Goal: Task Accomplishment & Management: Use online tool/utility

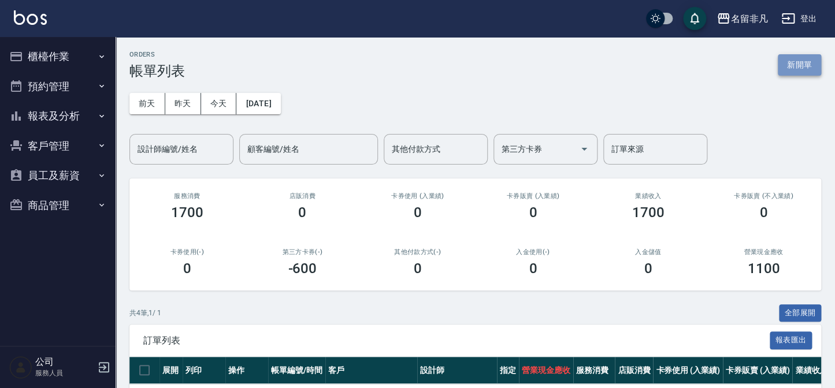
click at [797, 63] on button "新開單" at bounding box center [799, 64] width 43 height 21
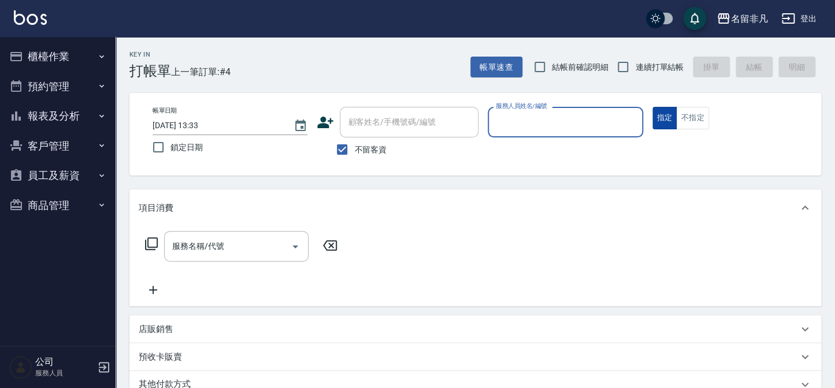
click at [659, 121] on button "指定" at bounding box center [664, 118] width 25 height 23
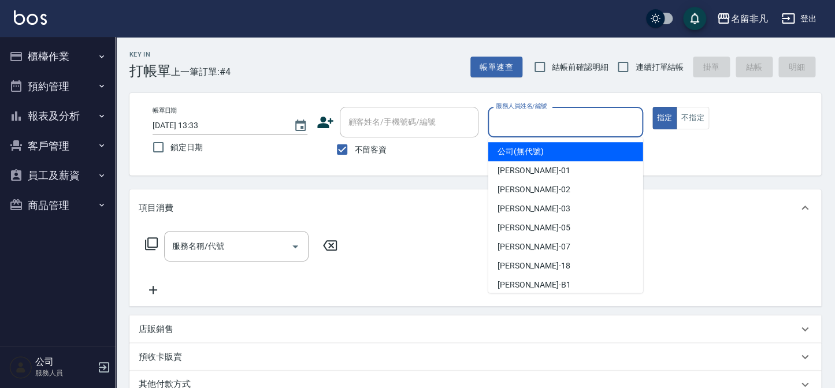
click at [582, 118] on input "服務人員姓名/編號" at bounding box center [565, 122] width 144 height 20
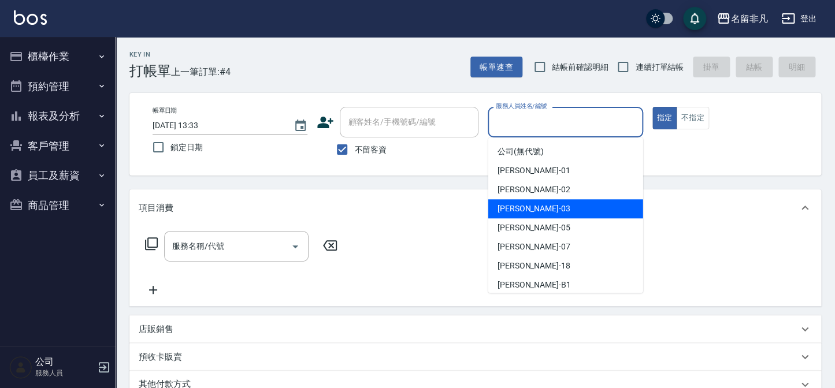
click at [562, 207] on div "[PERSON_NAME] -03" at bounding box center [565, 208] width 155 height 19
type input "[PERSON_NAME]-03"
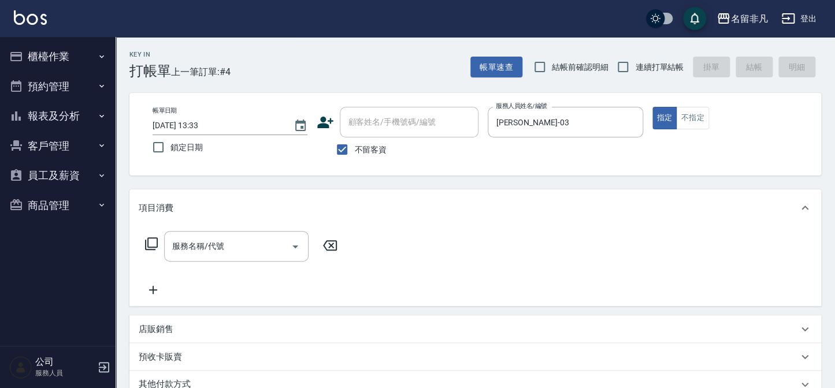
click at [153, 239] on icon at bounding box center [151, 244] width 14 height 14
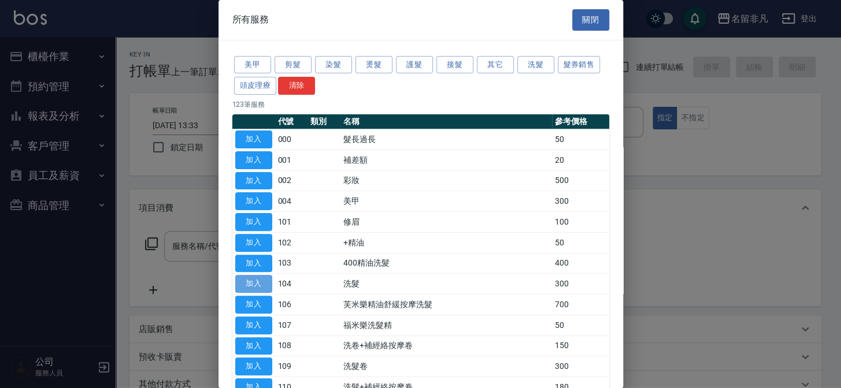
click at [251, 280] on button "加入" at bounding box center [253, 284] width 37 height 18
type input "洗髮(104)"
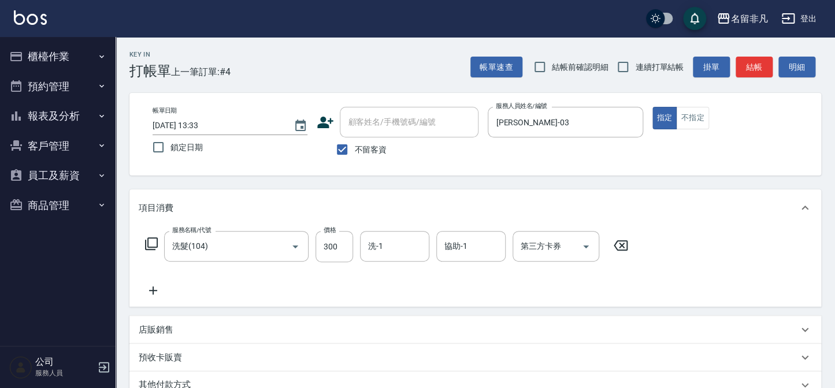
click at [155, 287] on icon at bounding box center [153, 291] width 29 height 14
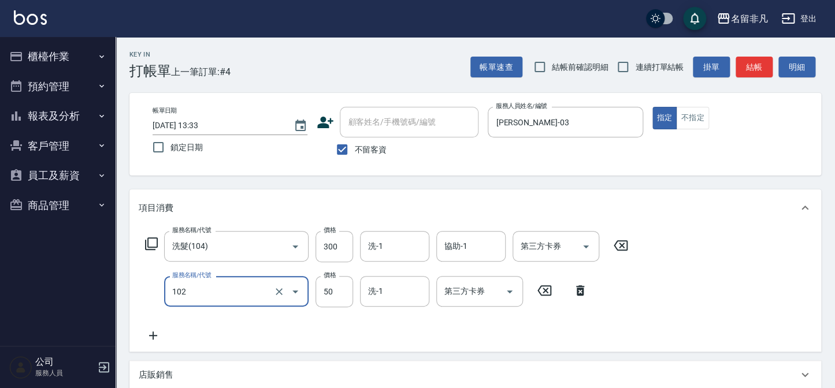
type input "+精油(102)"
click at [151, 338] on icon at bounding box center [153, 336] width 29 height 14
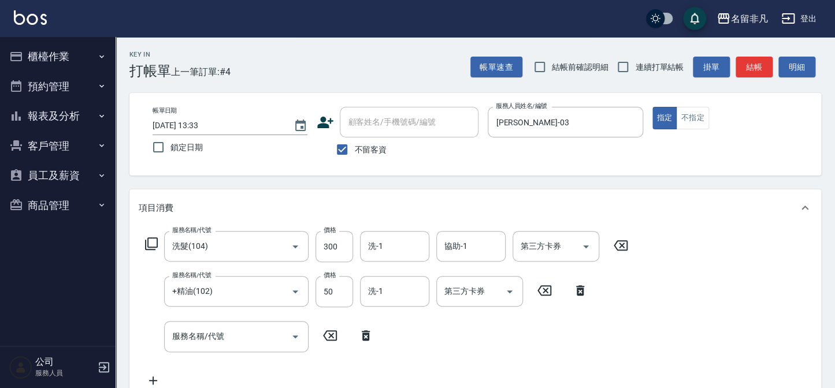
click at [152, 239] on icon at bounding box center [151, 244] width 14 height 14
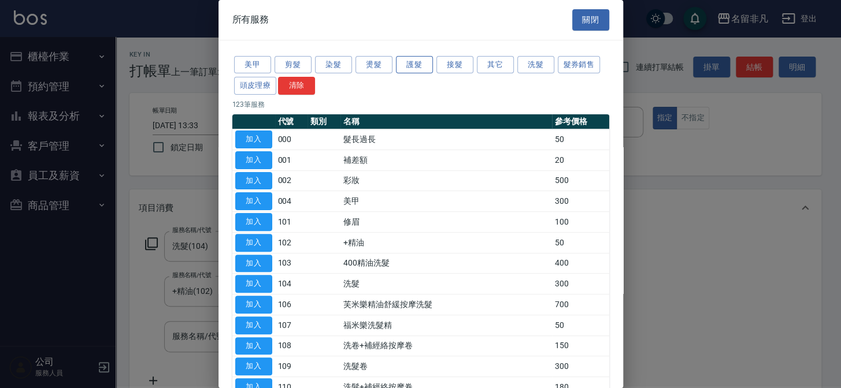
drag, startPoint x: 407, startPoint y: 64, endPoint x: 403, endPoint y: 68, distance: 6.1
click at [406, 64] on button "護髮" at bounding box center [414, 65] width 37 height 18
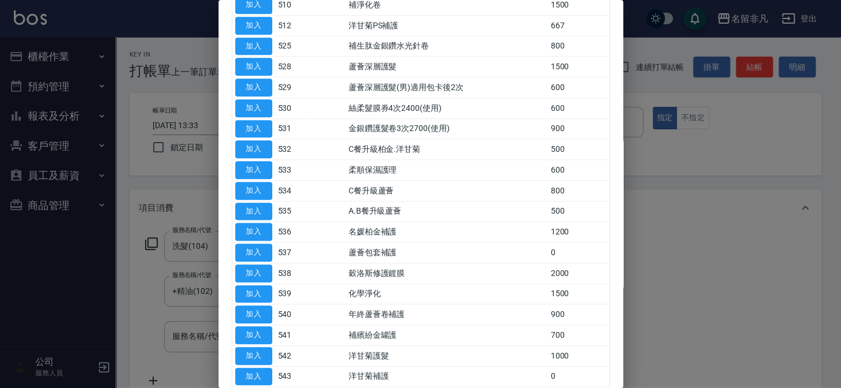
scroll to position [367, 0]
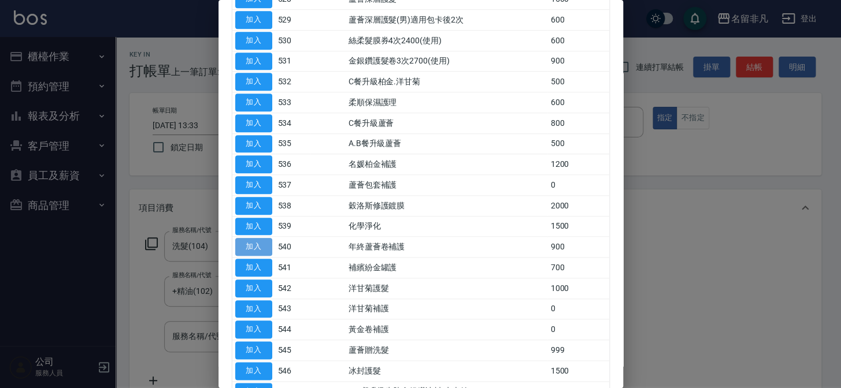
click at [262, 239] on button "加入" at bounding box center [253, 247] width 37 height 18
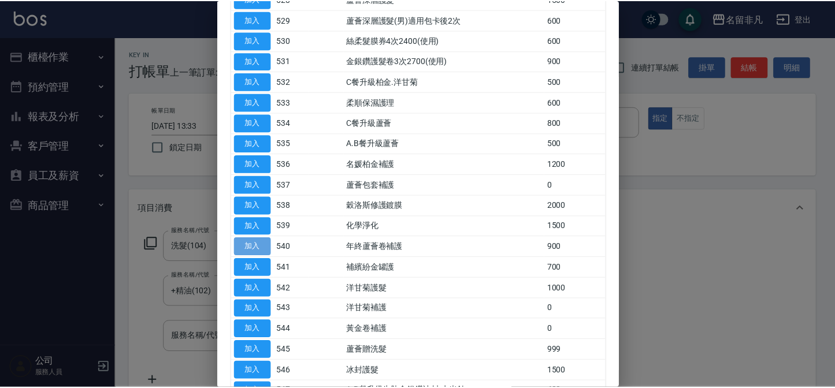
scroll to position [3, 0]
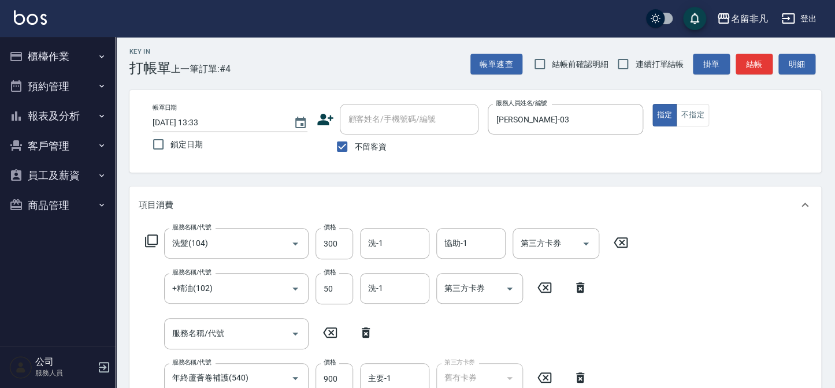
click at [370, 331] on icon at bounding box center [365, 333] width 29 height 14
type input "年終蘆薈卷補護(540)"
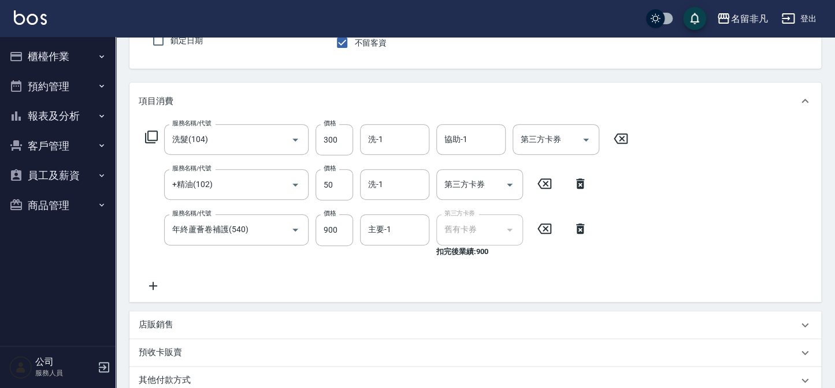
scroll to position [108, 0]
click at [339, 225] on input "900" at bounding box center [334, 228] width 38 height 31
type input "1000"
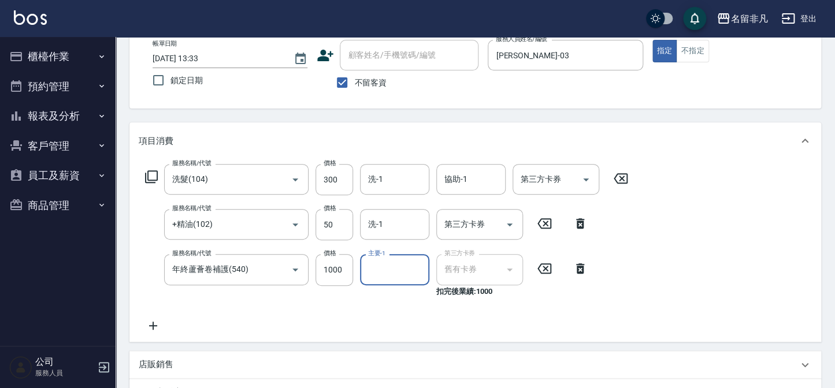
scroll to position [58, 0]
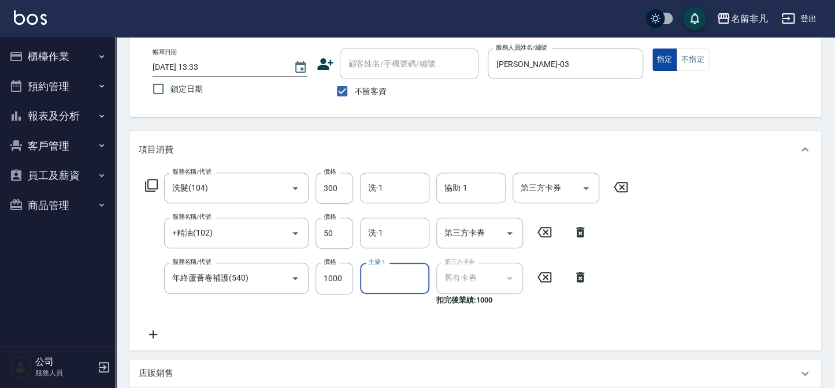
click at [658, 58] on button "指定" at bounding box center [664, 60] width 25 height 23
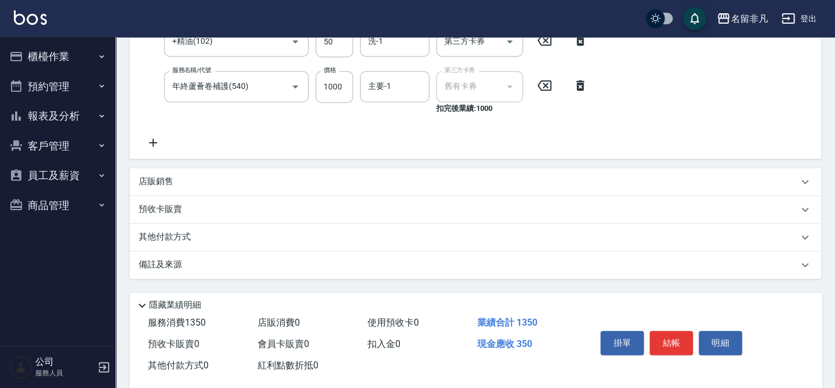
scroll to position [269, 0]
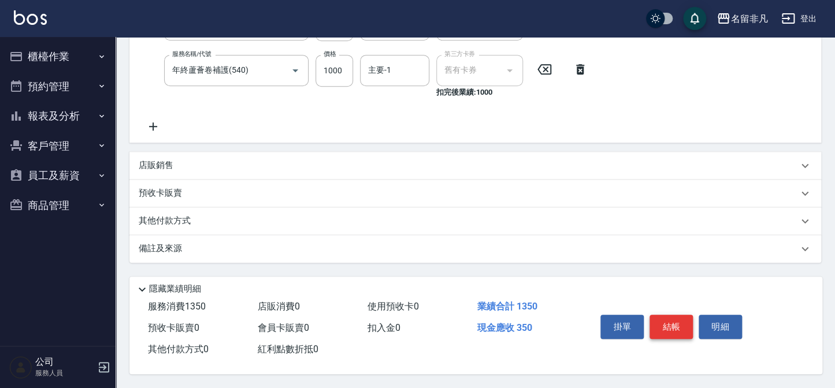
click at [664, 324] on button "結帳" at bounding box center [670, 327] width 43 height 24
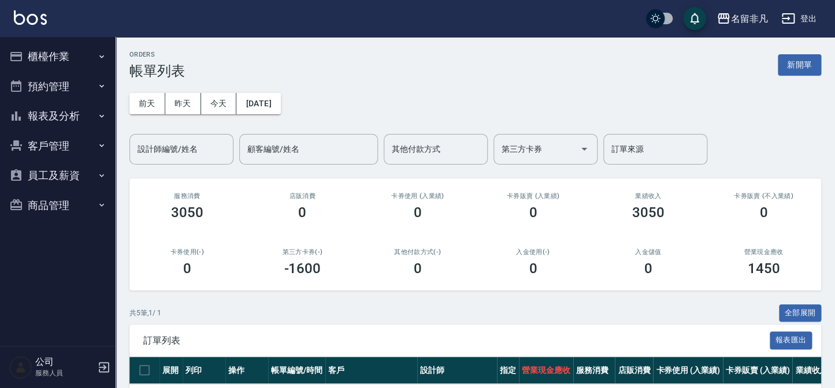
scroll to position [105, 0]
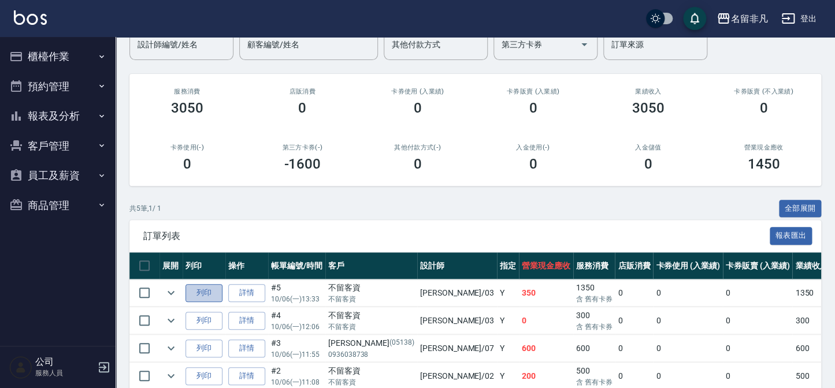
click at [202, 292] on button "列印" at bounding box center [203, 293] width 37 height 18
